Goal: Task Accomplishment & Management: Use online tool/utility

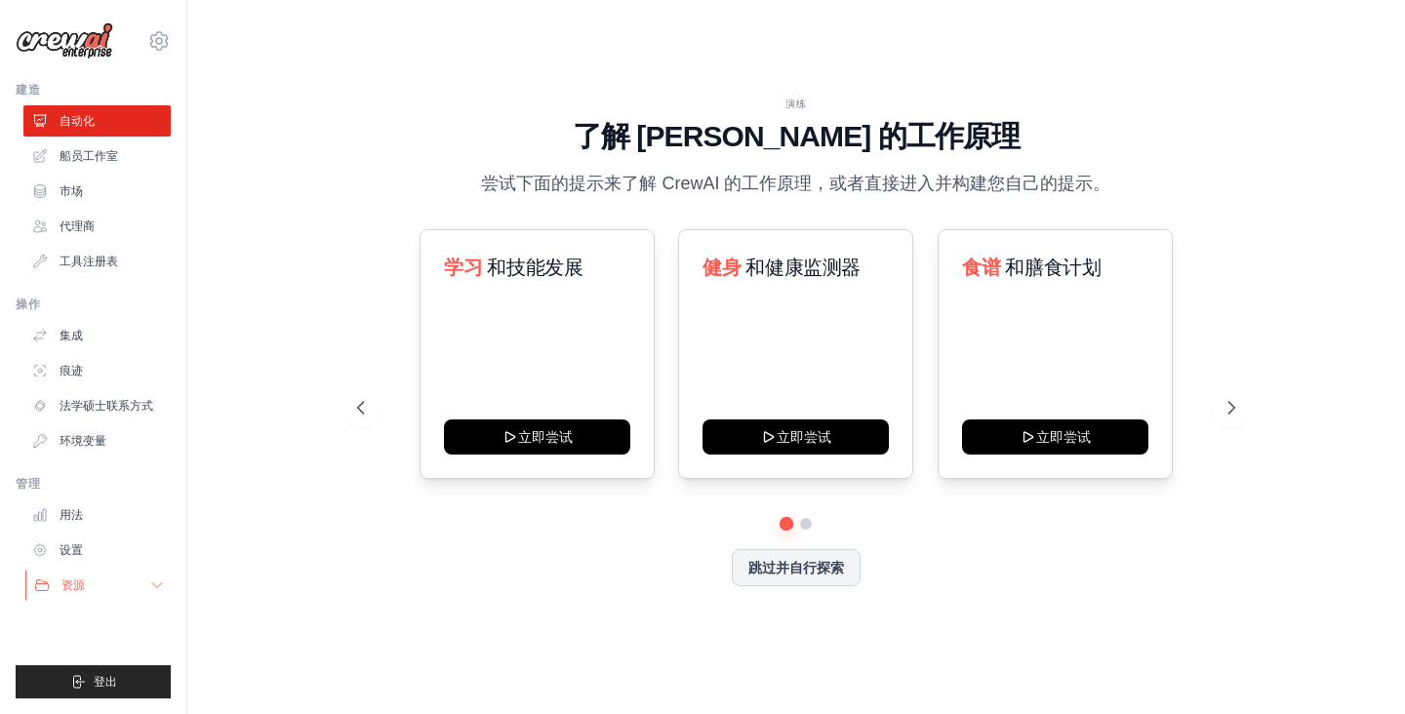
click at [143, 590] on button "资源" at bounding box center [98, 585] width 147 height 31
click at [72, 324] on link "集成" at bounding box center [98, 335] width 147 height 31
click at [86, 195] on link "市场" at bounding box center [98, 191] width 147 height 31
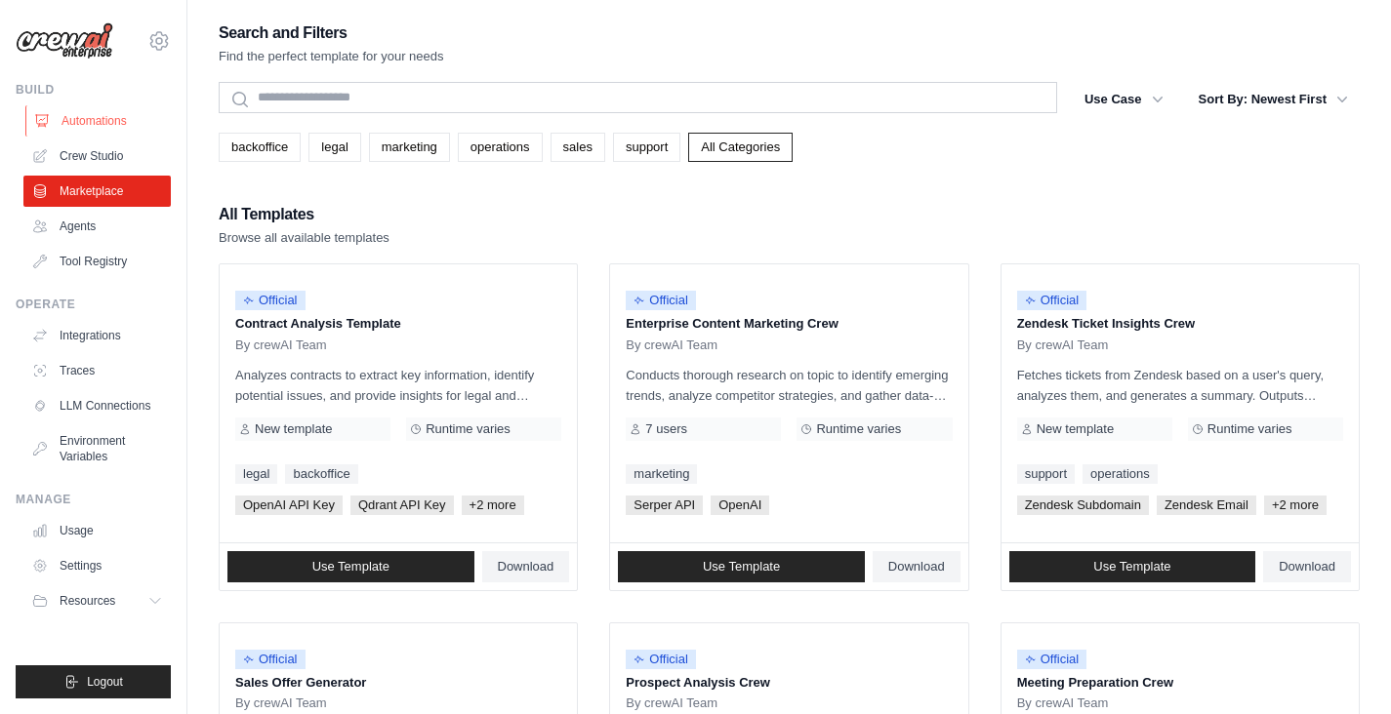
click at [101, 123] on link "Automations" at bounding box center [98, 120] width 147 height 31
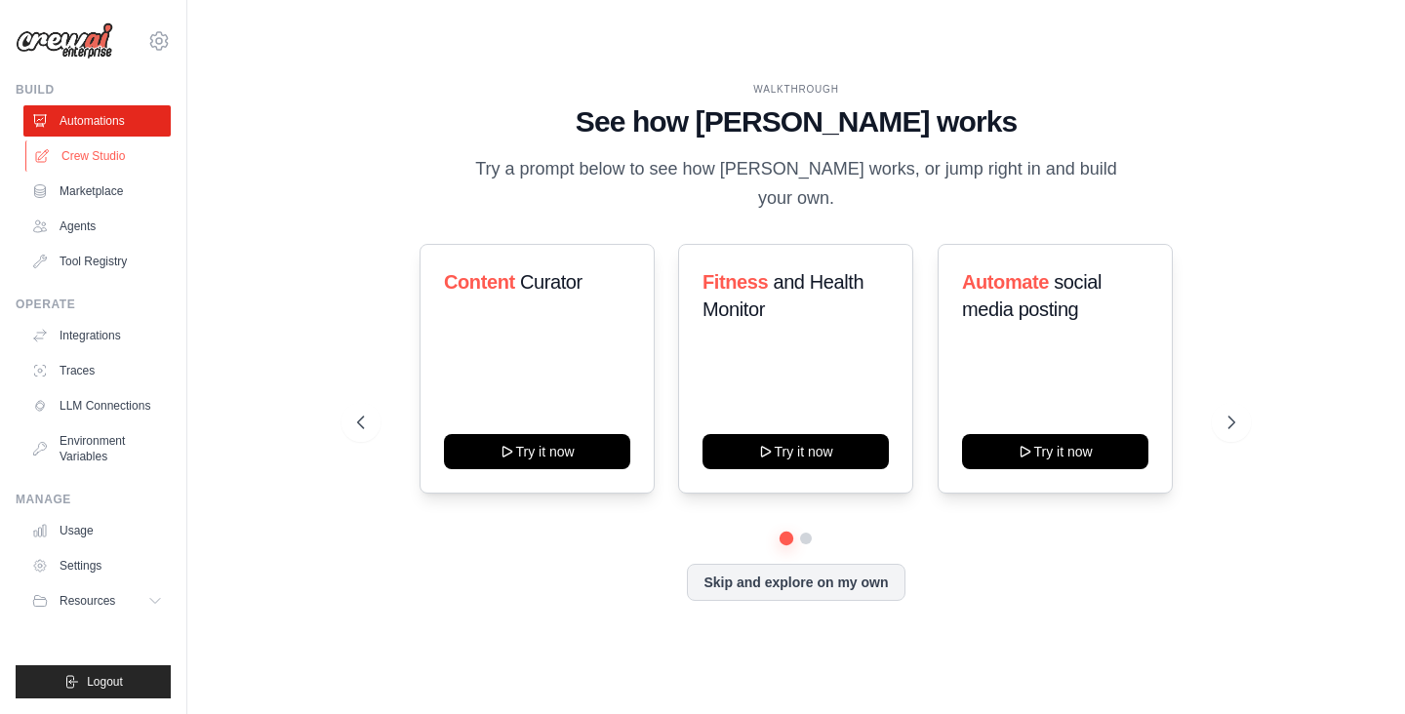
click at [109, 160] on link "Crew Studio" at bounding box center [98, 156] width 147 height 31
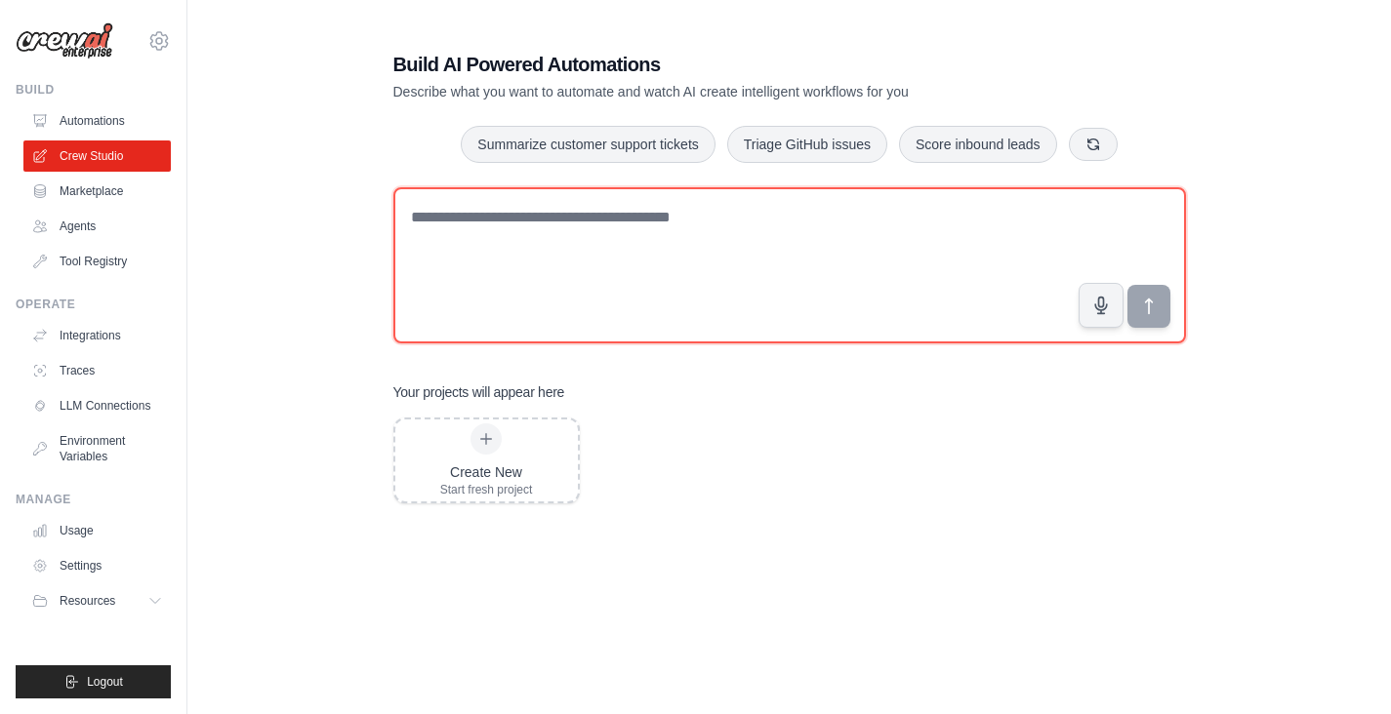
click at [600, 242] on textarea at bounding box center [789, 265] width 793 height 156
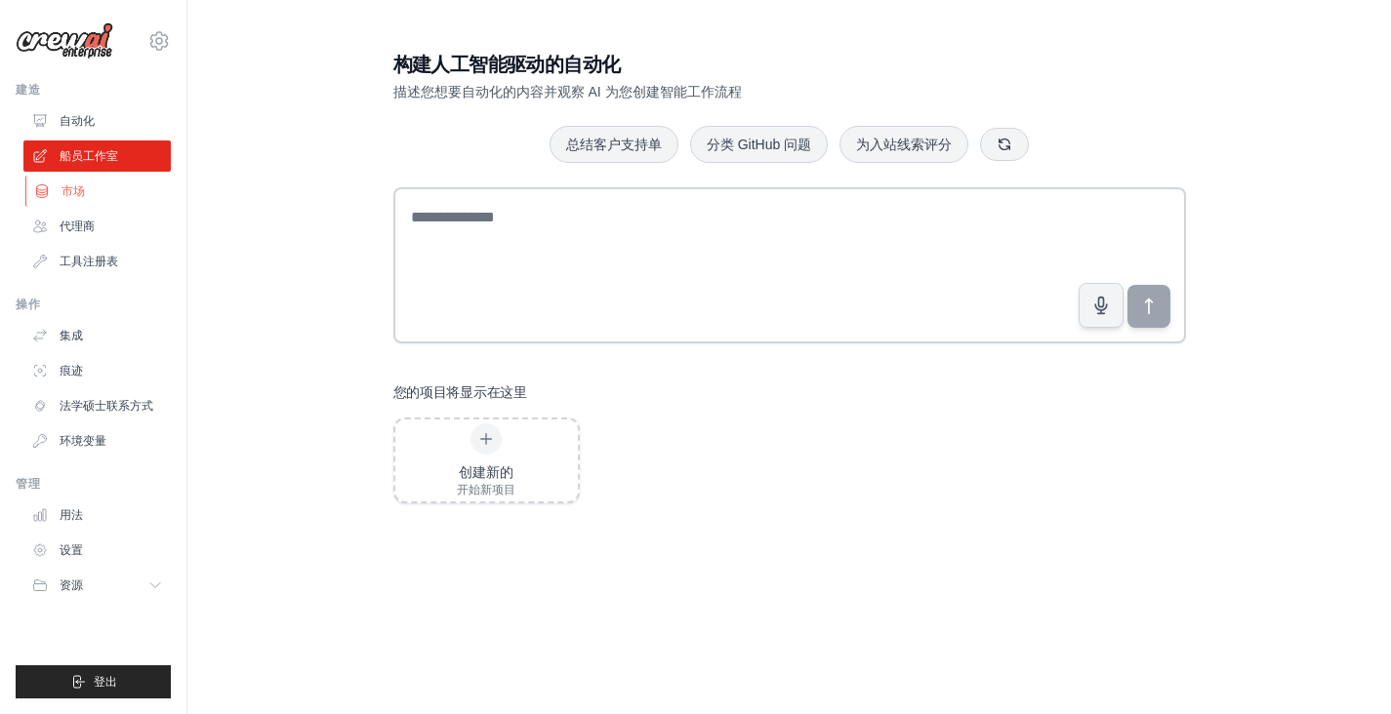
click at [103, 192] on link "市场" at bounding box center [98, 191] width 147 height 31
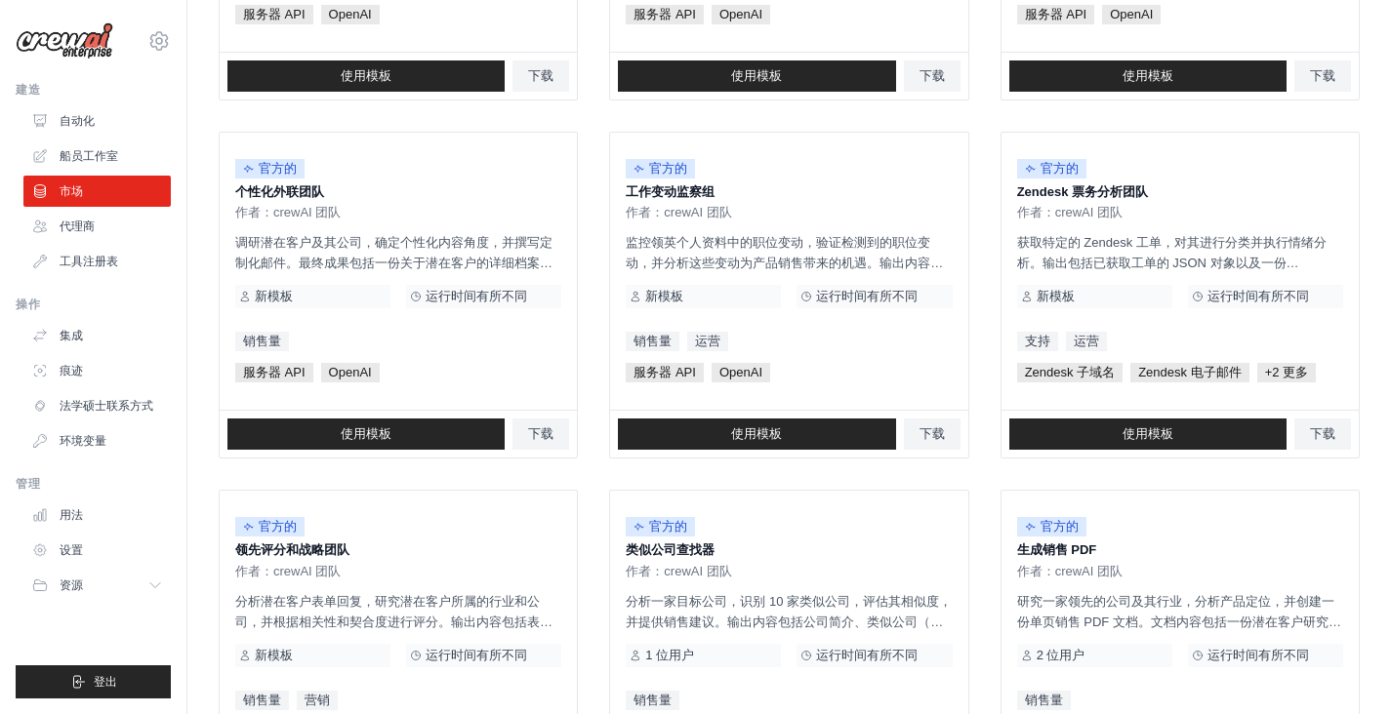
scroll to position [1094, 0]
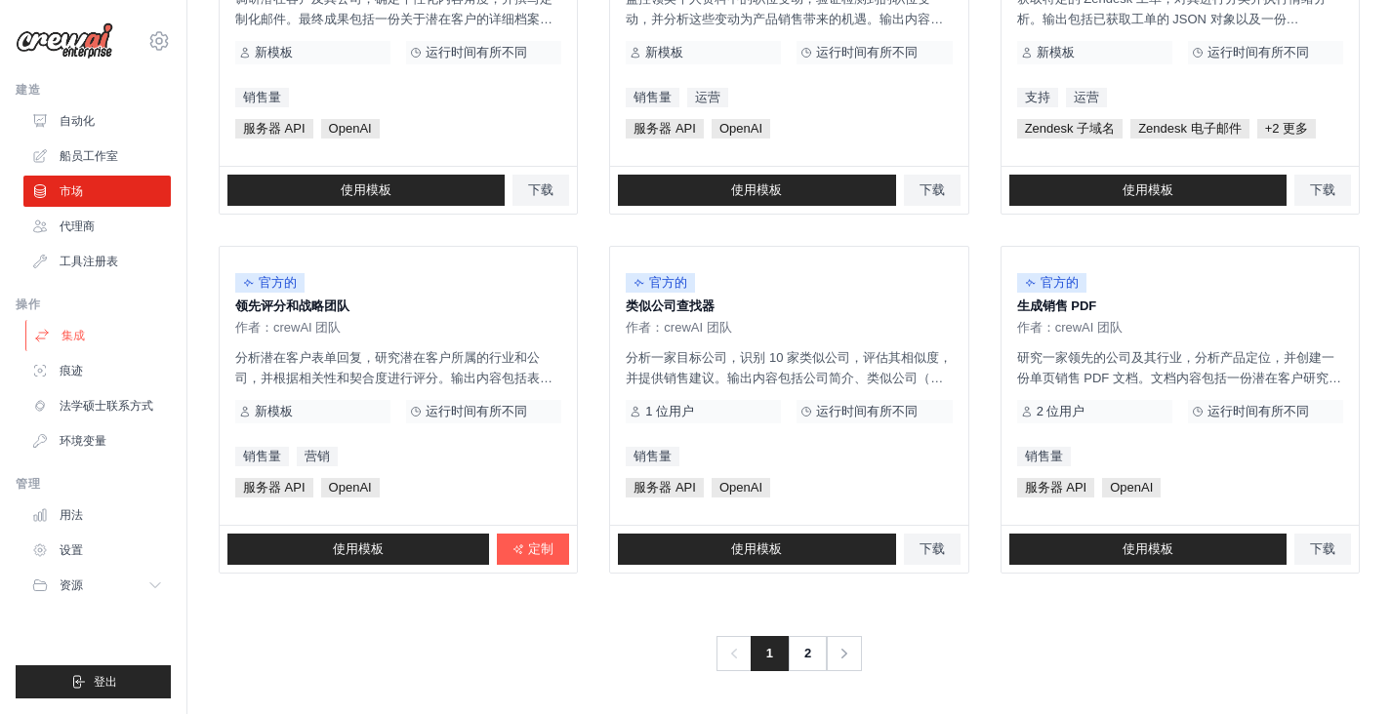
click at [77, 341] on font "集成" at bounding box center [72, 336] width 23 height 14
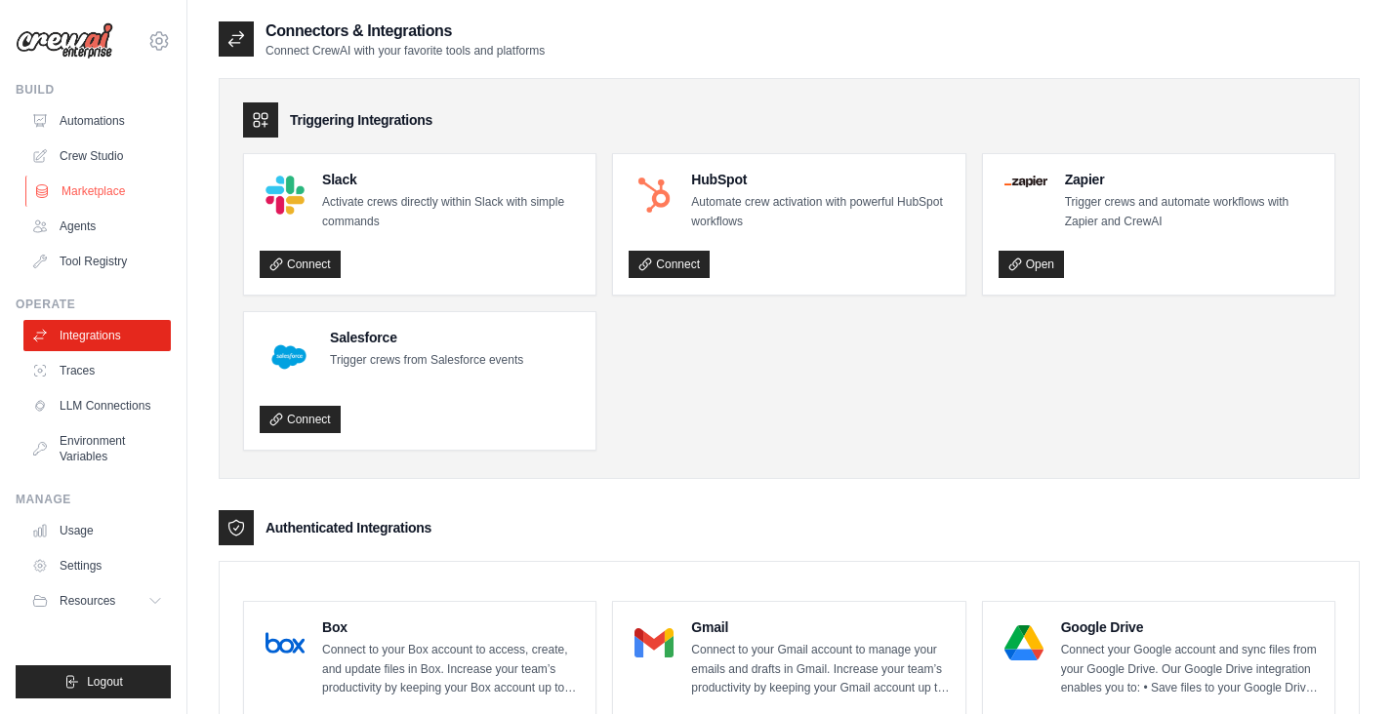
click at [118, 188] on link "Marketplace" at bounding box center [98, 191] width 147 height 31
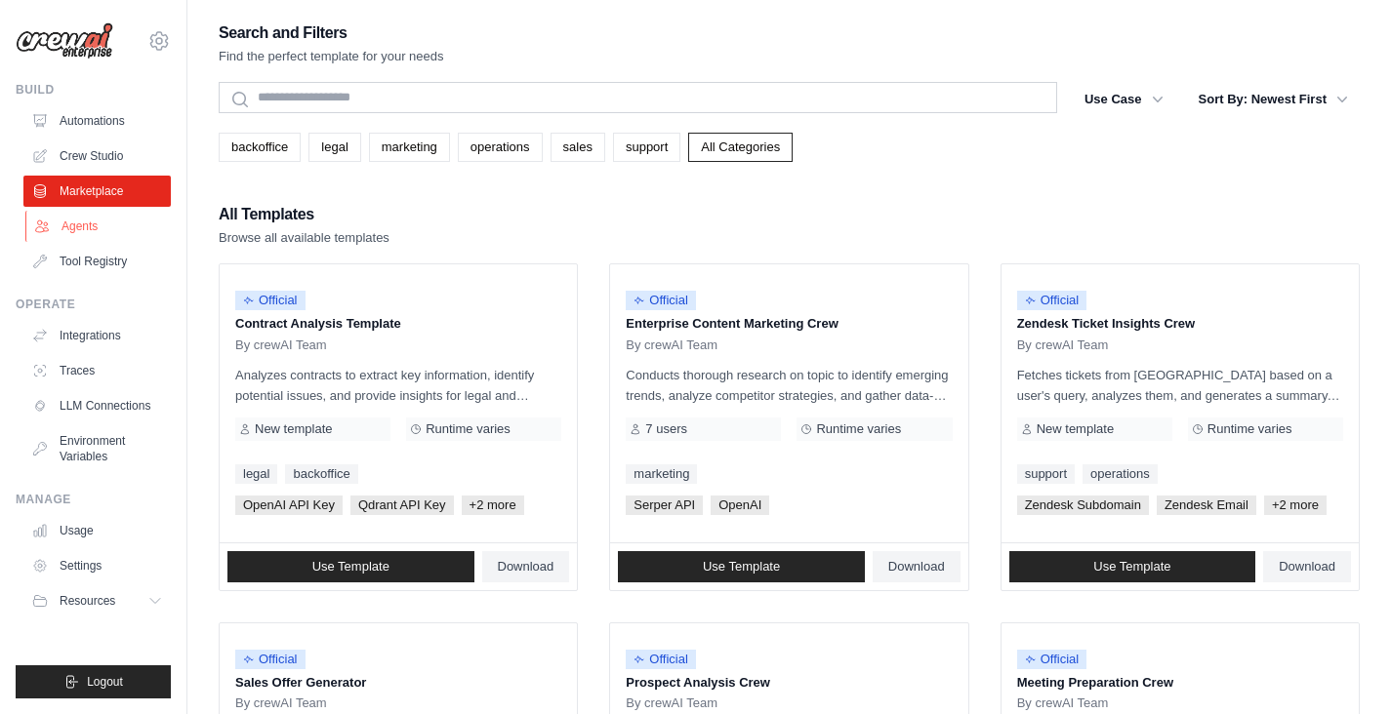
click at [84, 227] on link "Agents" at bounding box center [98, 226] width 147 height 31
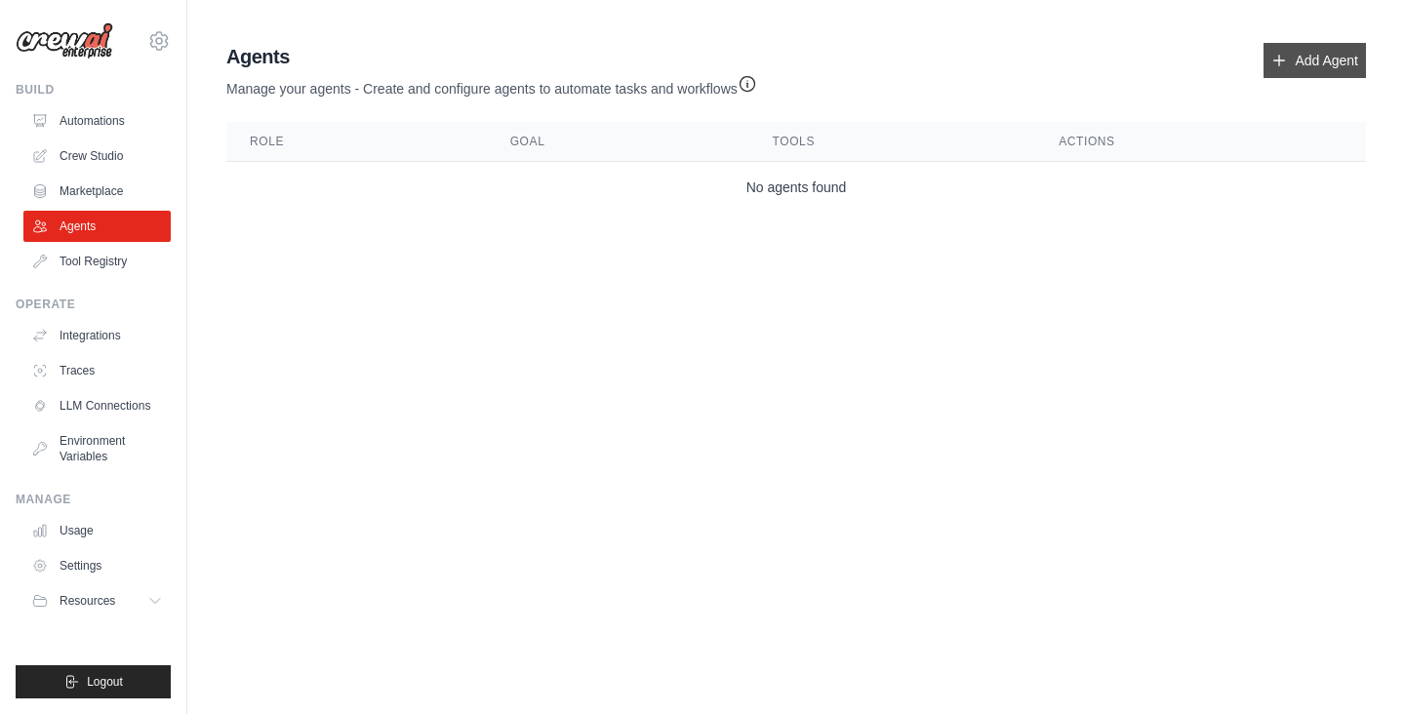
click at [1305, 65] on link "Add Agent" at bounding box center [1315, 60] width 102 height 35
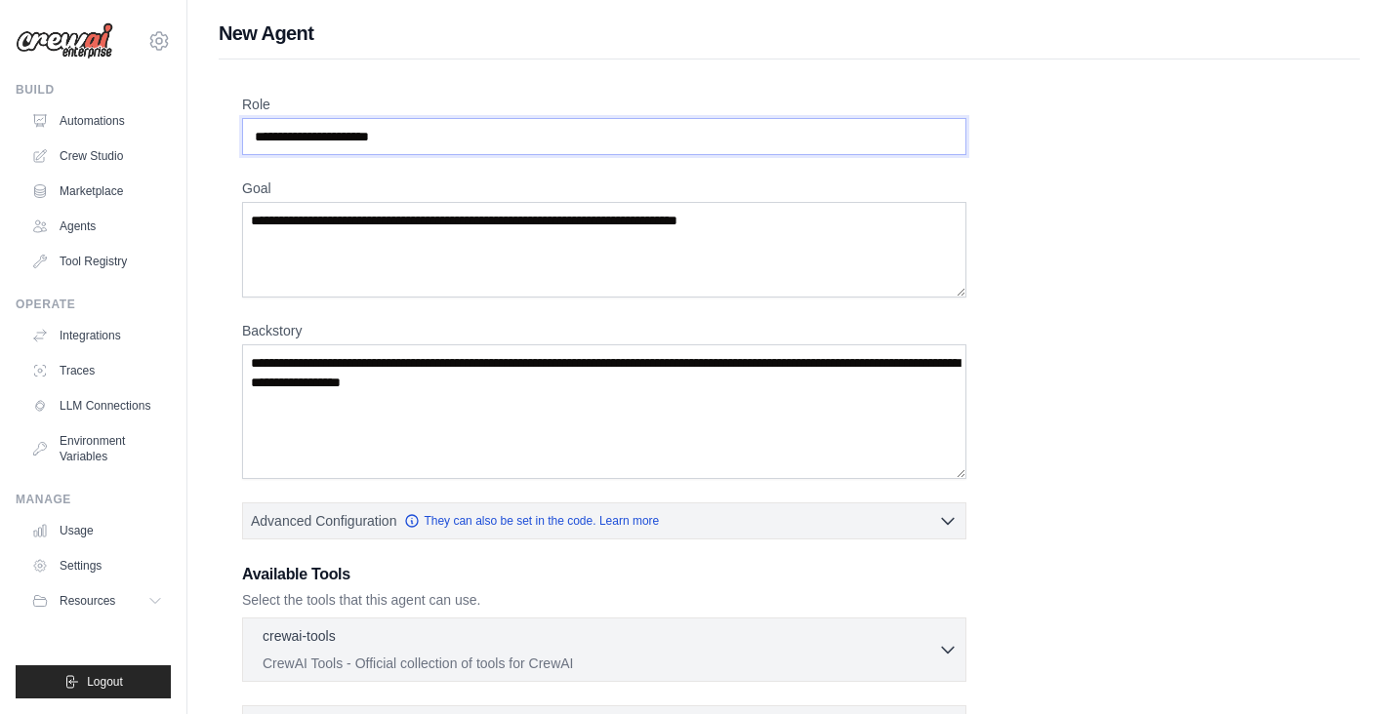
click at [770, 142] on input "Role" at bounding box center [604, 136] width 724 height 37
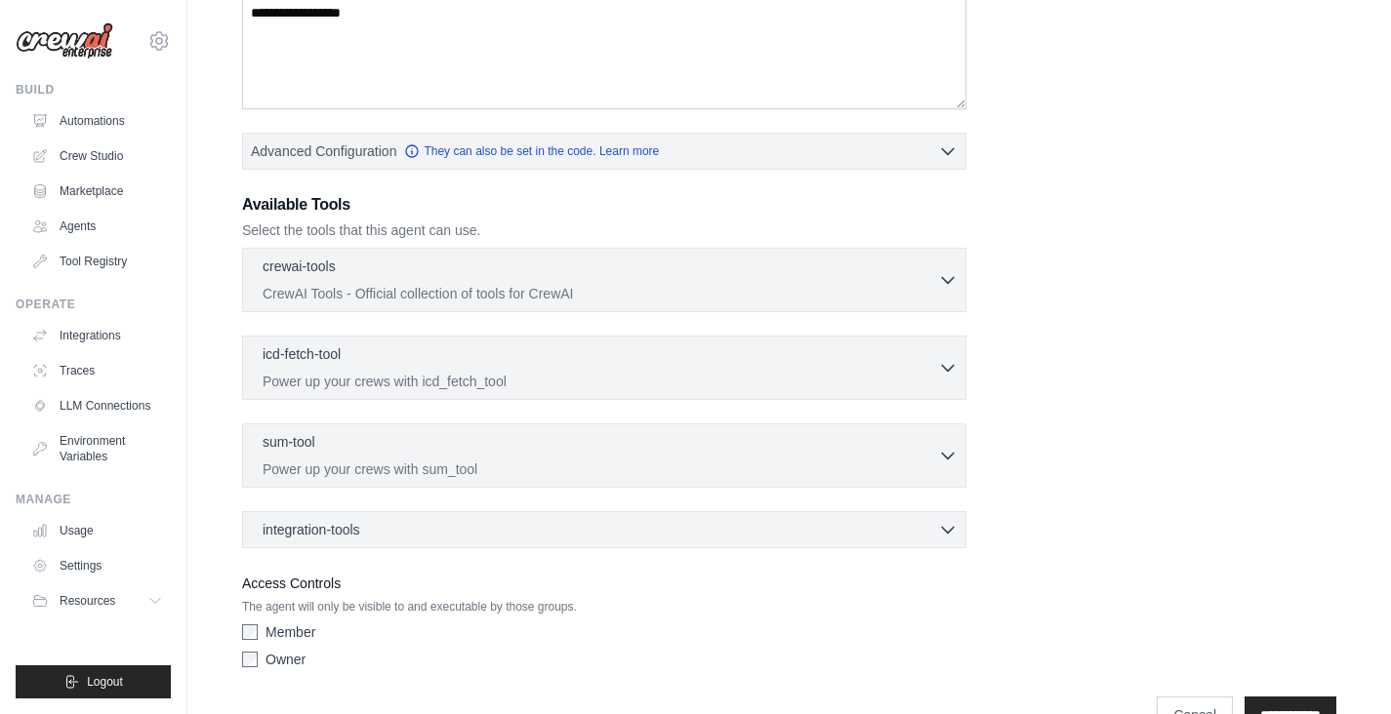
scroll to position [421, 0]
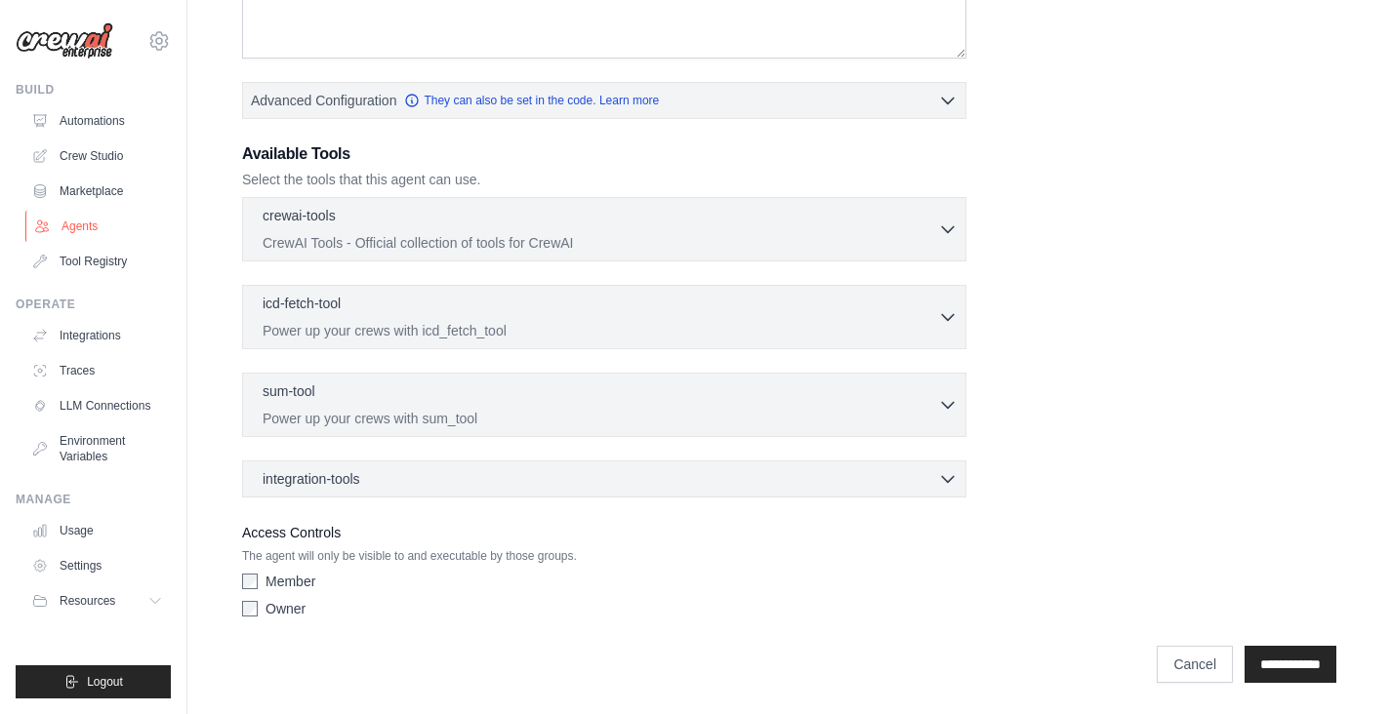
click at [108, 216] on link "Agents" at bounding box center [98, 226] width 147 height 31
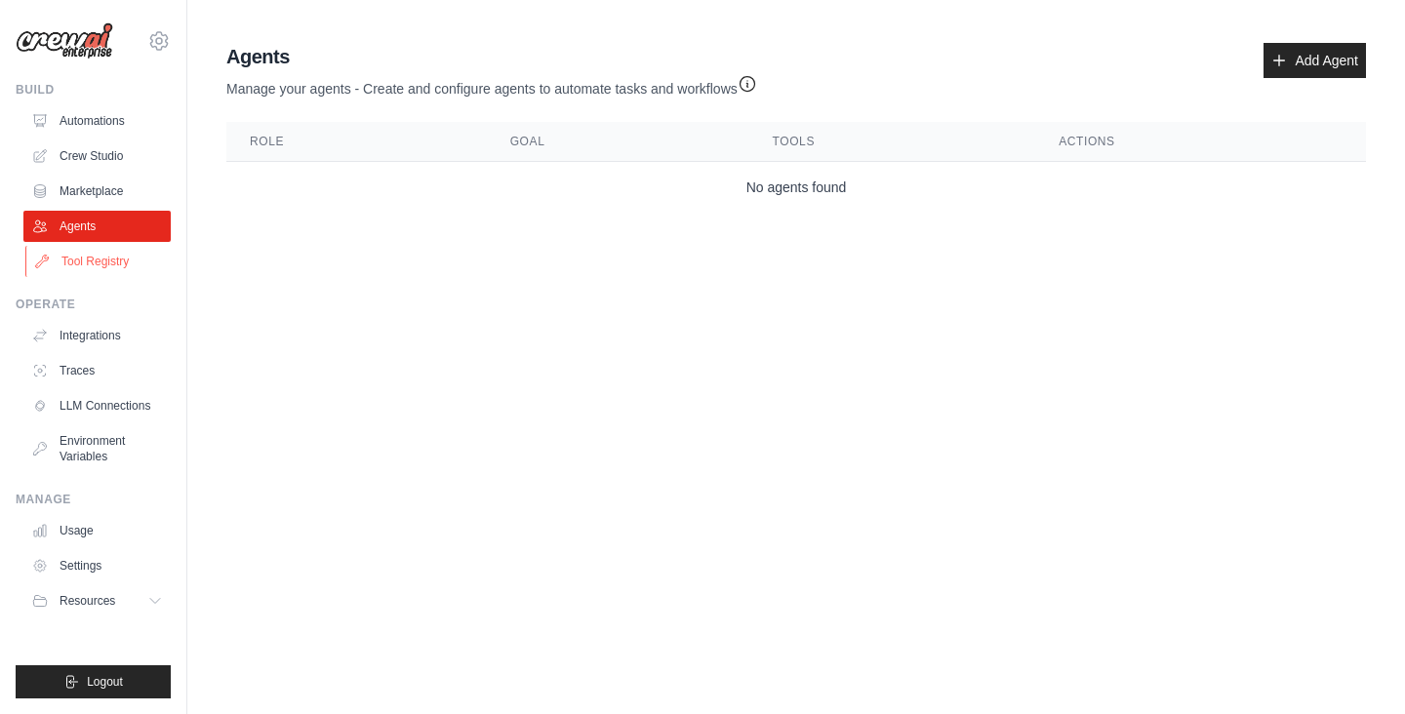
click at [144, 266] on link "Tool Registry" at bounding box center [98, 261] width 147 height 31
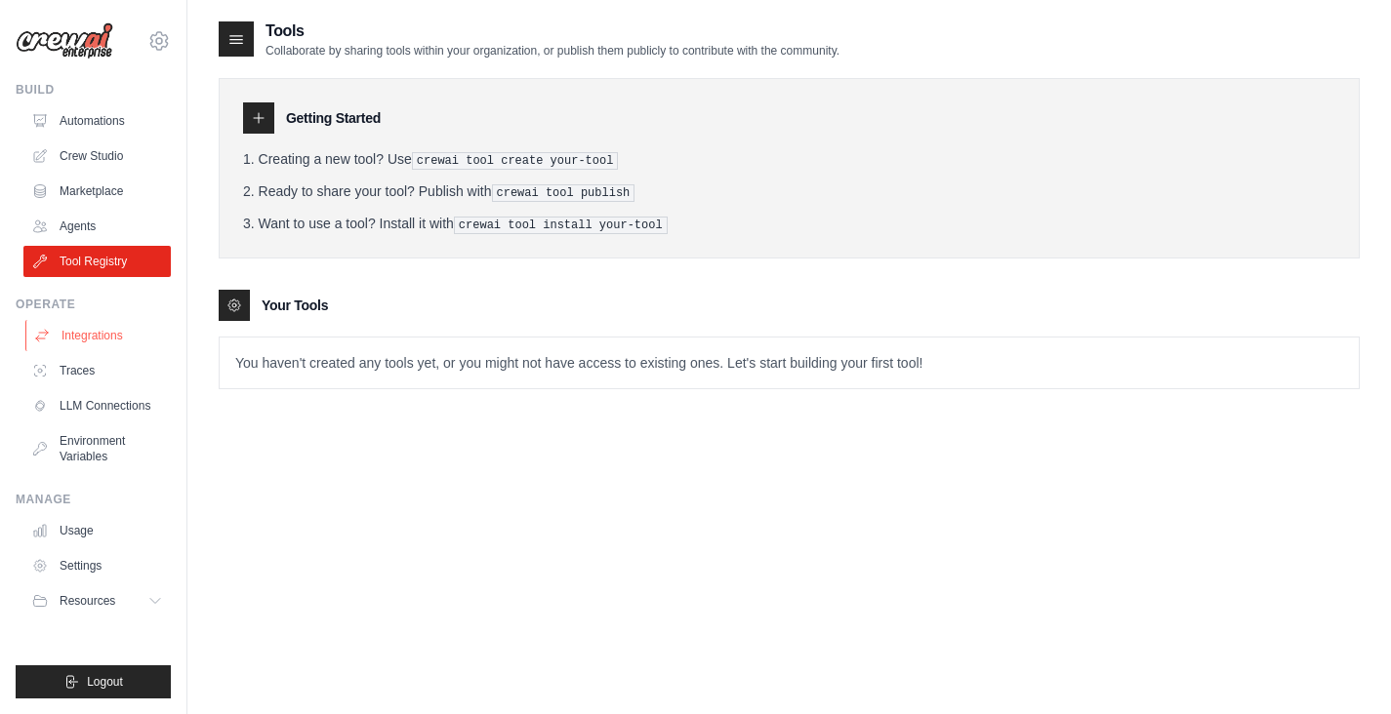
click at [118, 334] on link "Integrations" at bounding box center [98, 335] width 147 height 31
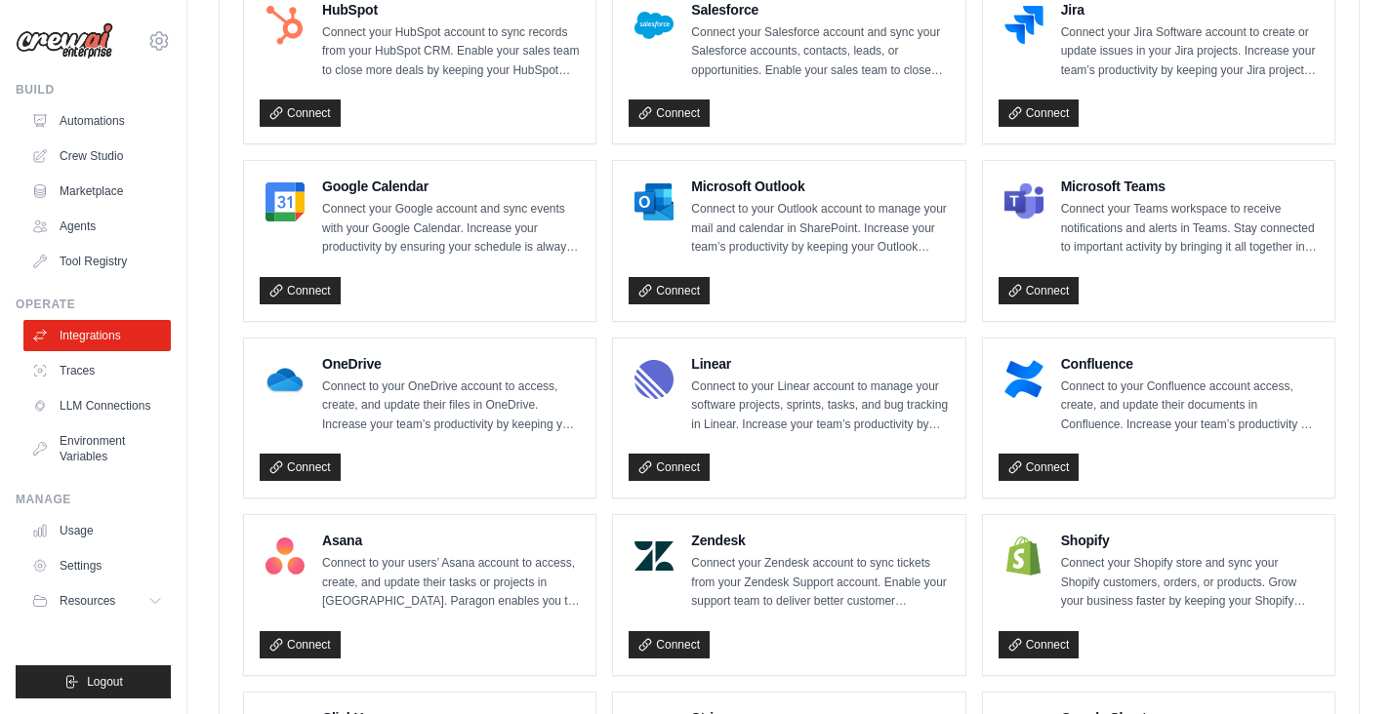
scroll to position [1346, 0]
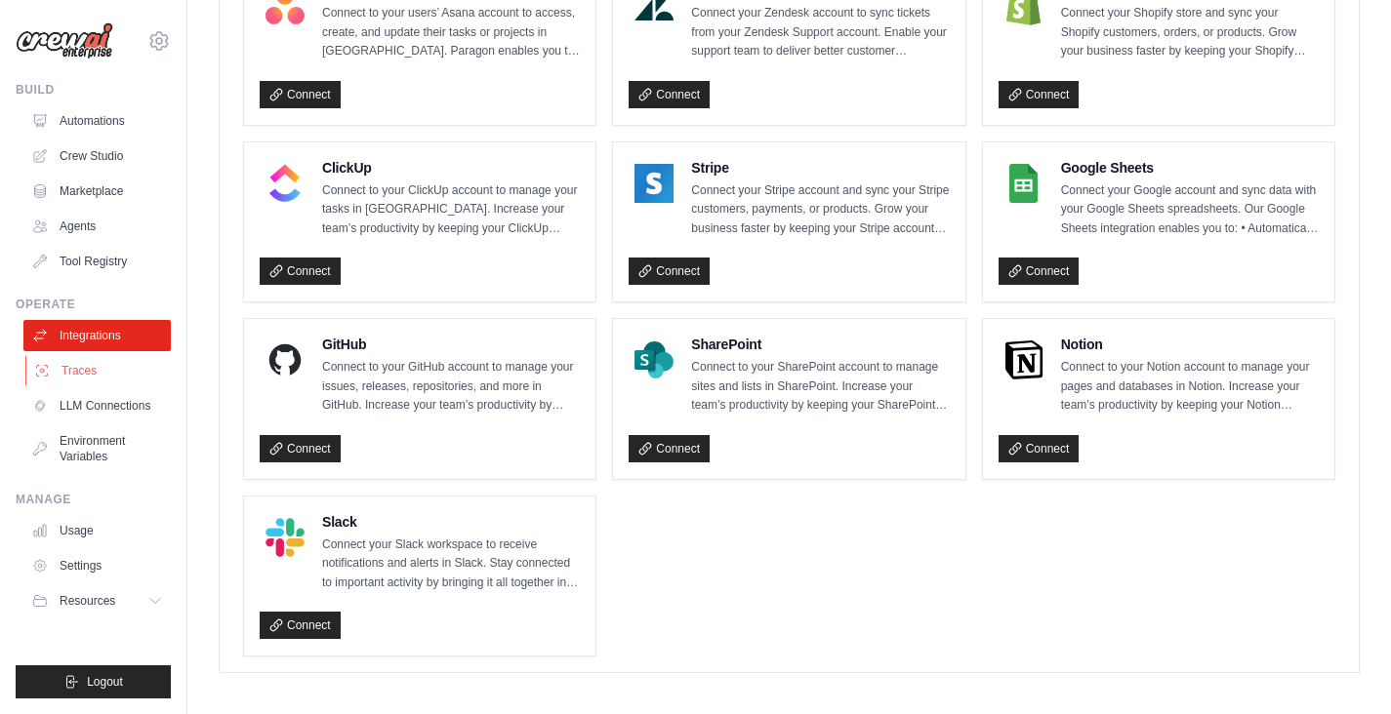
click at [119, 374] on link "Traces" at bounding box center [98, 370] width 147 height 31
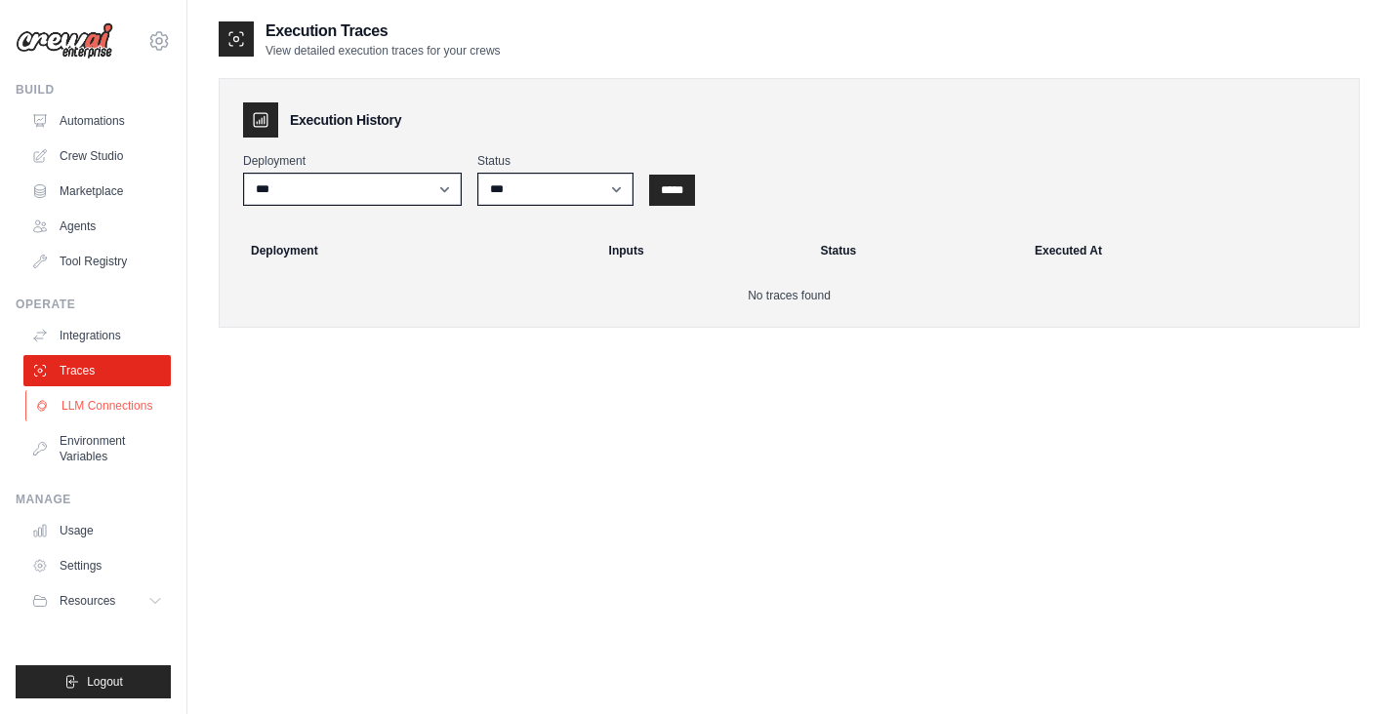
click at [97, 411] on link "LLM Connections" at bounding box center [98, 405] width 147 height 31
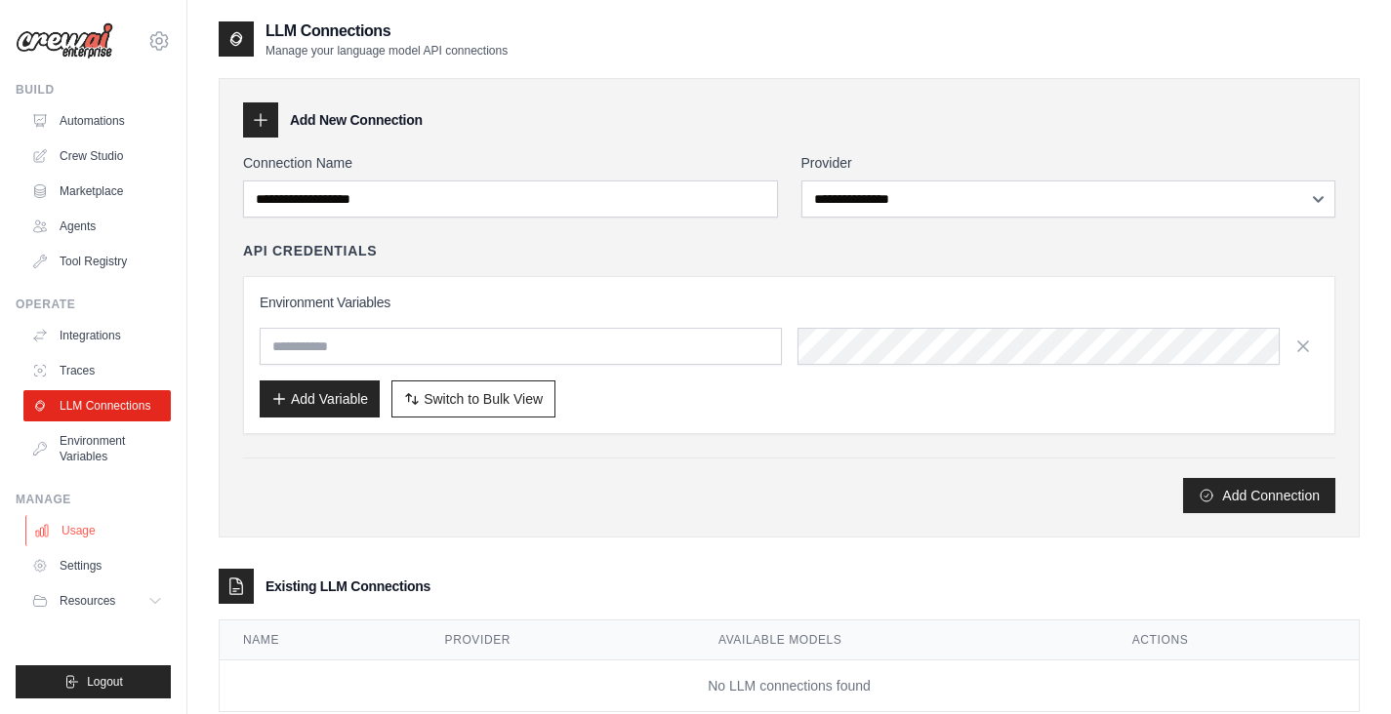
click at [76, 528] on link "Usage" at bounding box center [98, 530] width 147 height 31
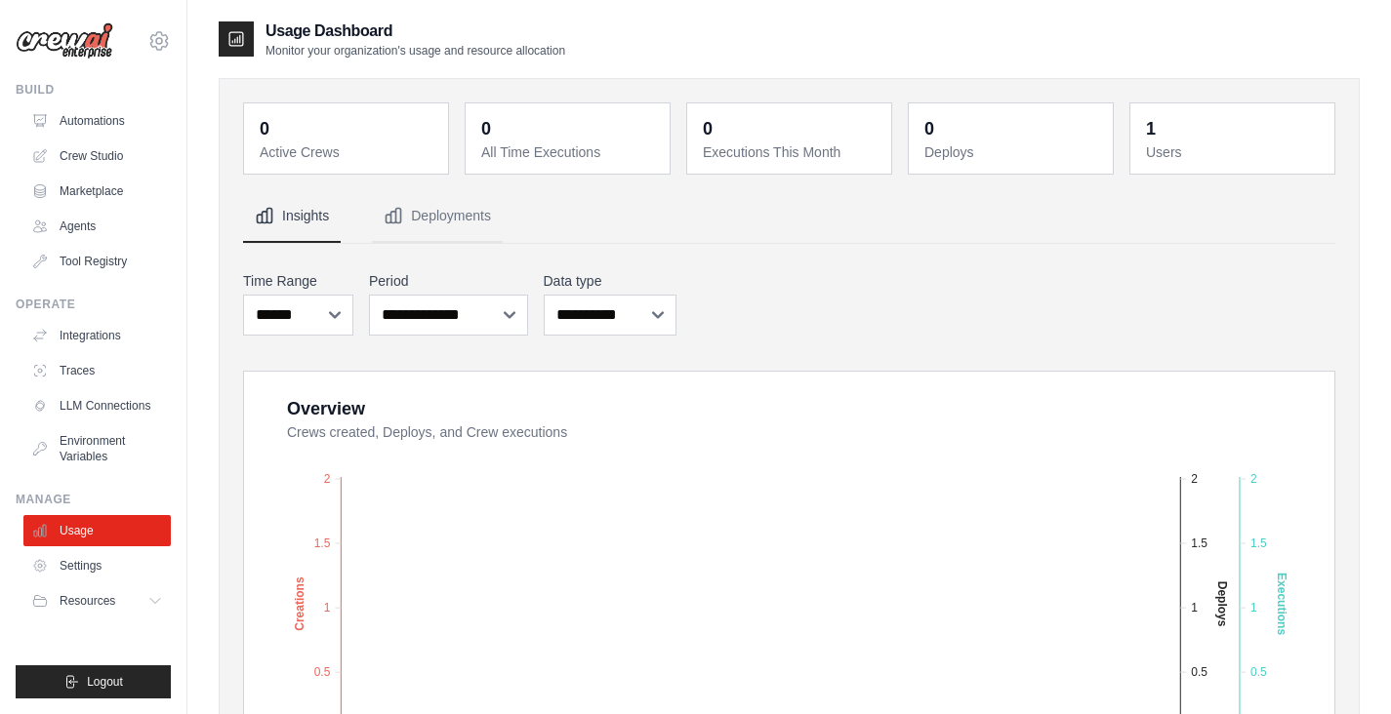
scroll to position [701, 0]
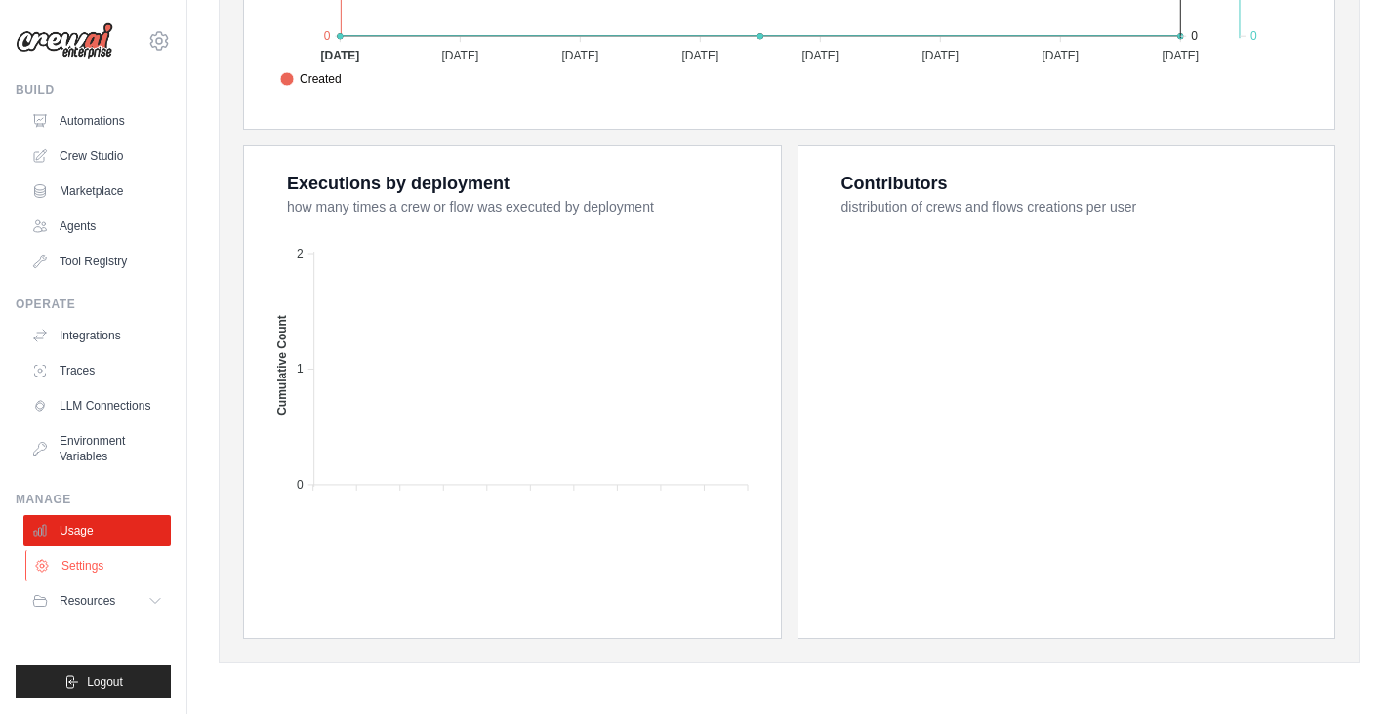
click at [93, 570] on link "Settings" at bounding box center [98, 565] width 147 height 31
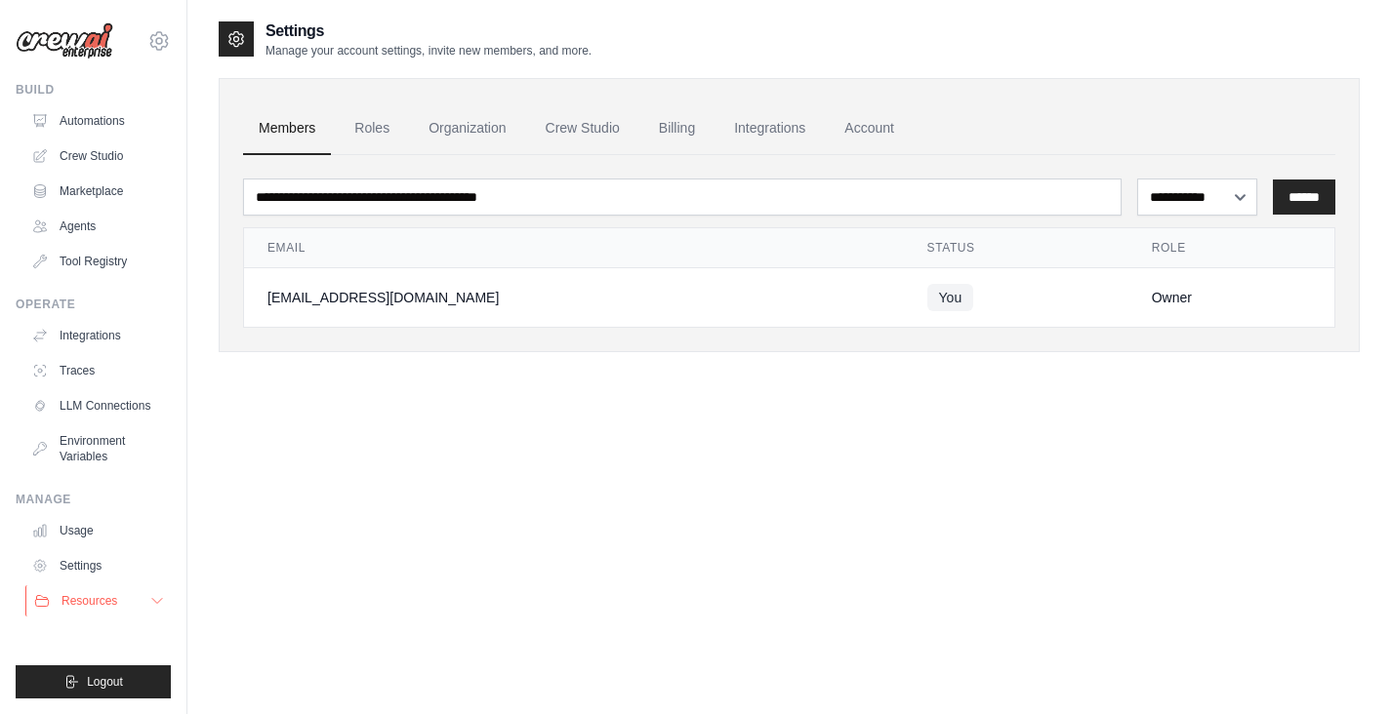
click at [91, 599] on span "Resources" at bounding box center [89, 601] width 56 height 16
click at [102, 133] on link "Automations" at bounding box center [98, 120] width 147 height 31
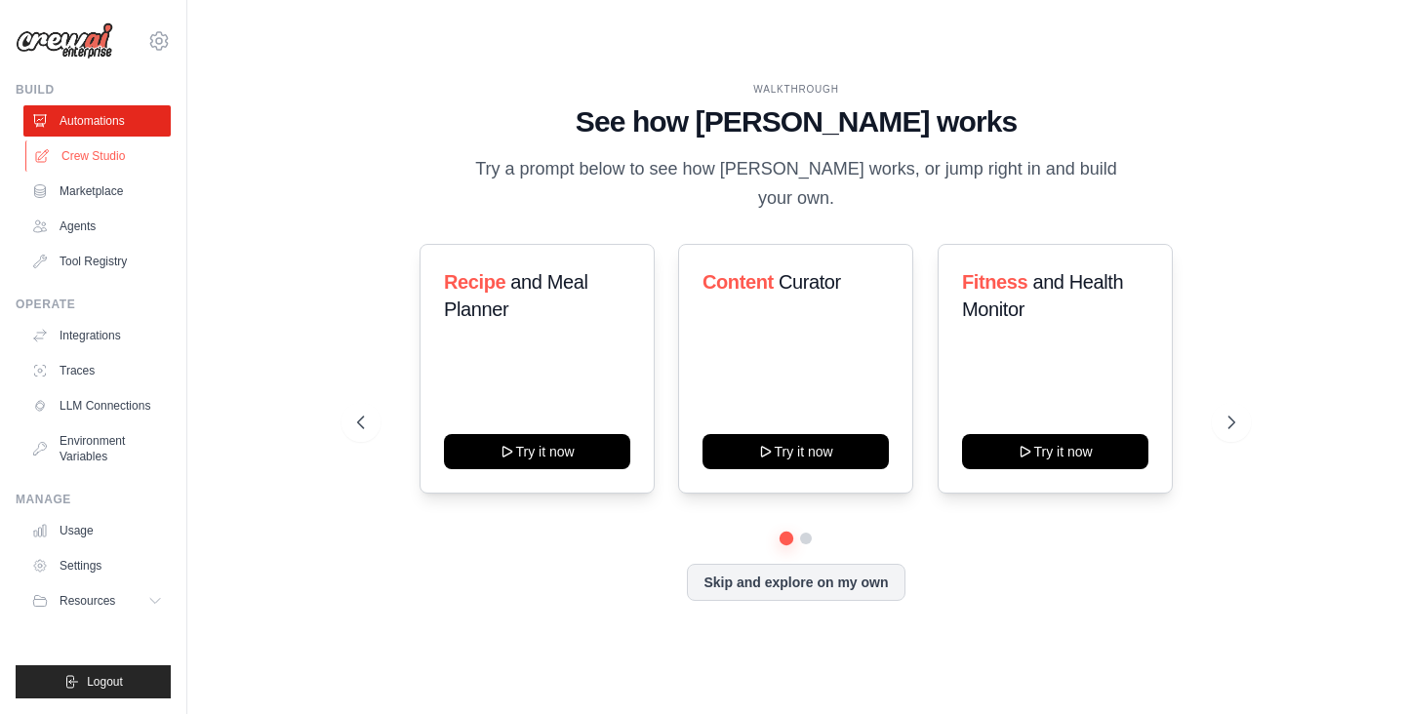
click at [72, 159] on link "Crew Studio" at bounding box center [98, 156] width 147 height 31
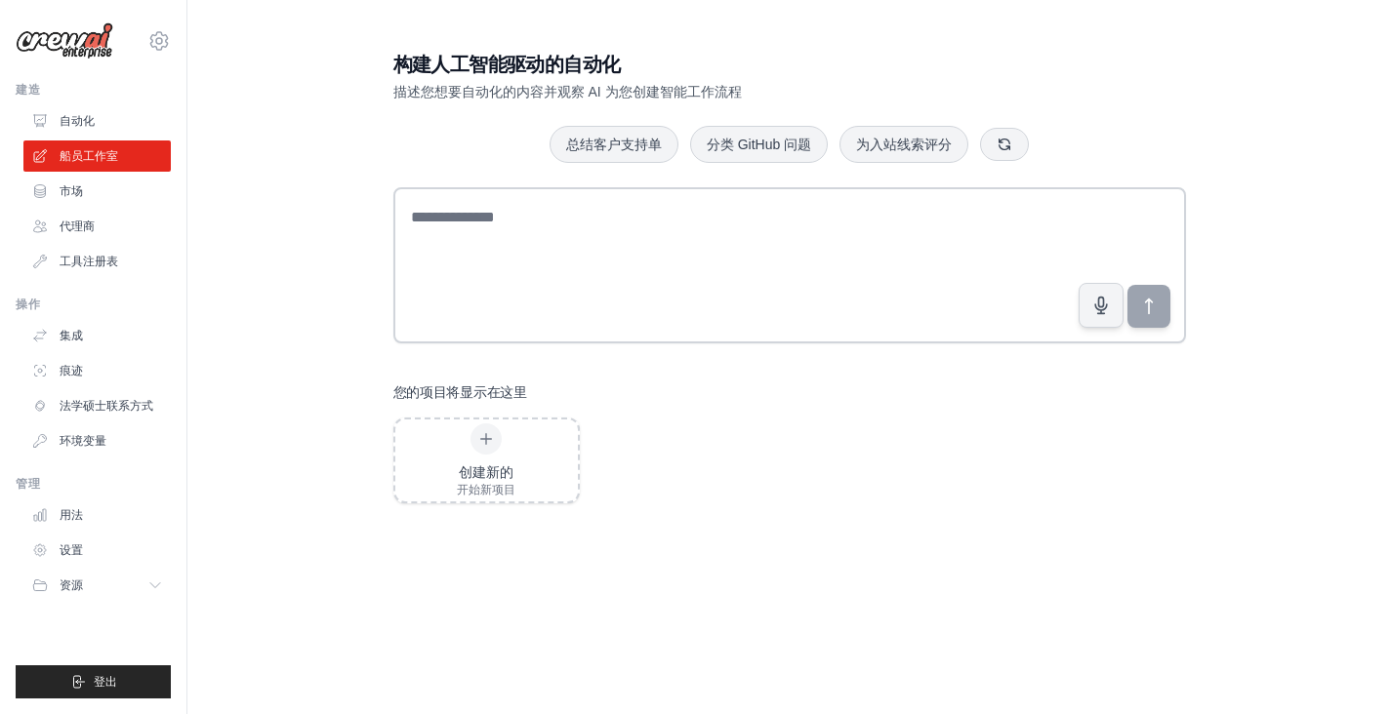
click at [450, 94] on font "描述您想要自动化的内容并观察 AI 为您创建智能工作流程" at bounding box center [567, 92] width 348 height 16
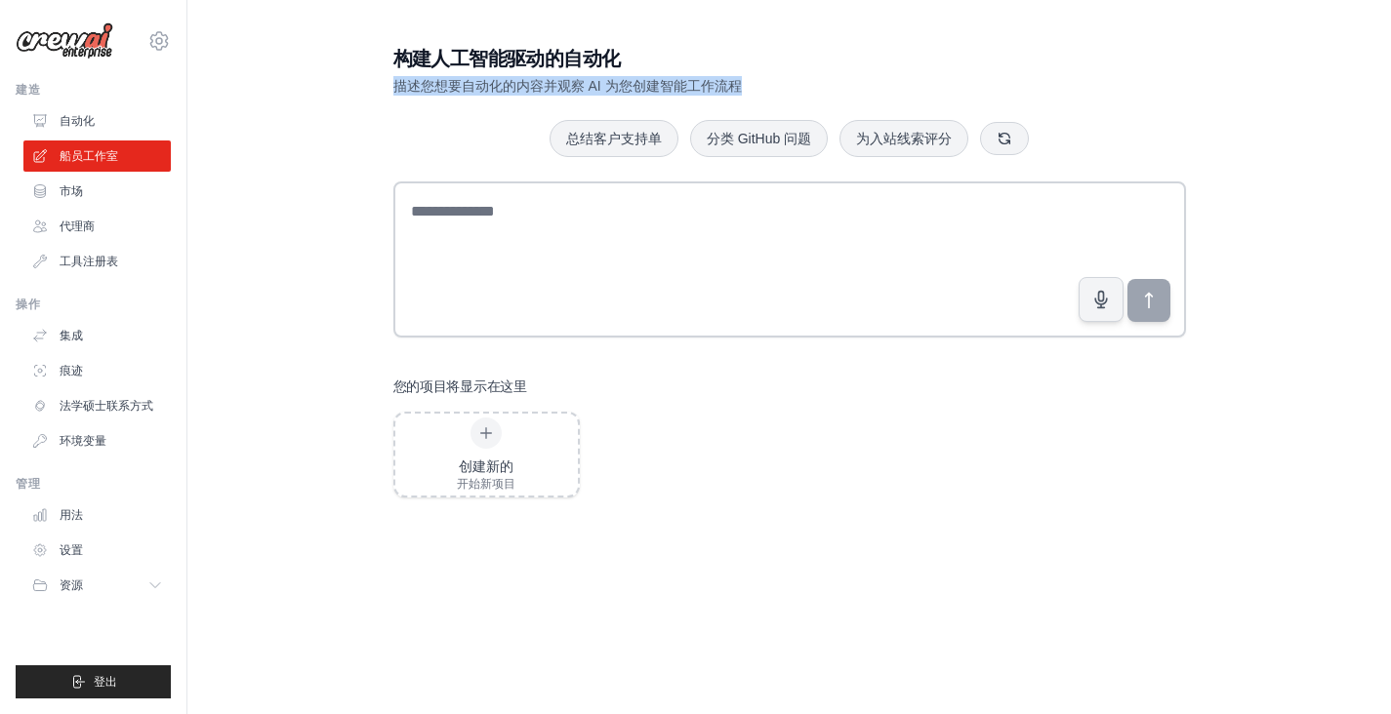
scroll to position [65, 0]
